Goal: Information Seeking & Learning: Find specific fact

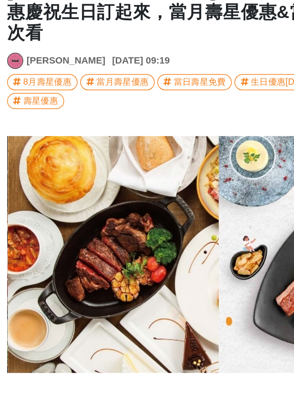
scroll to position [72, 0]
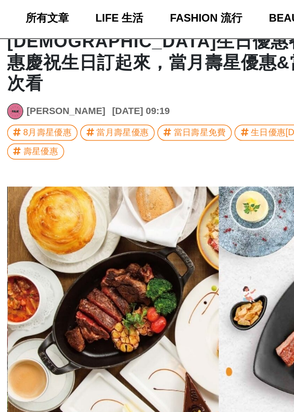
click at [152, 122] on div "當日壽星免費" at bounding box center [134, 118] width 35 height 10
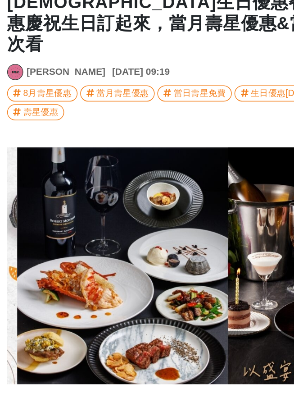
scroll to position [0, 496]
